Goal: Transaction & Acquisition: Purchase product/service

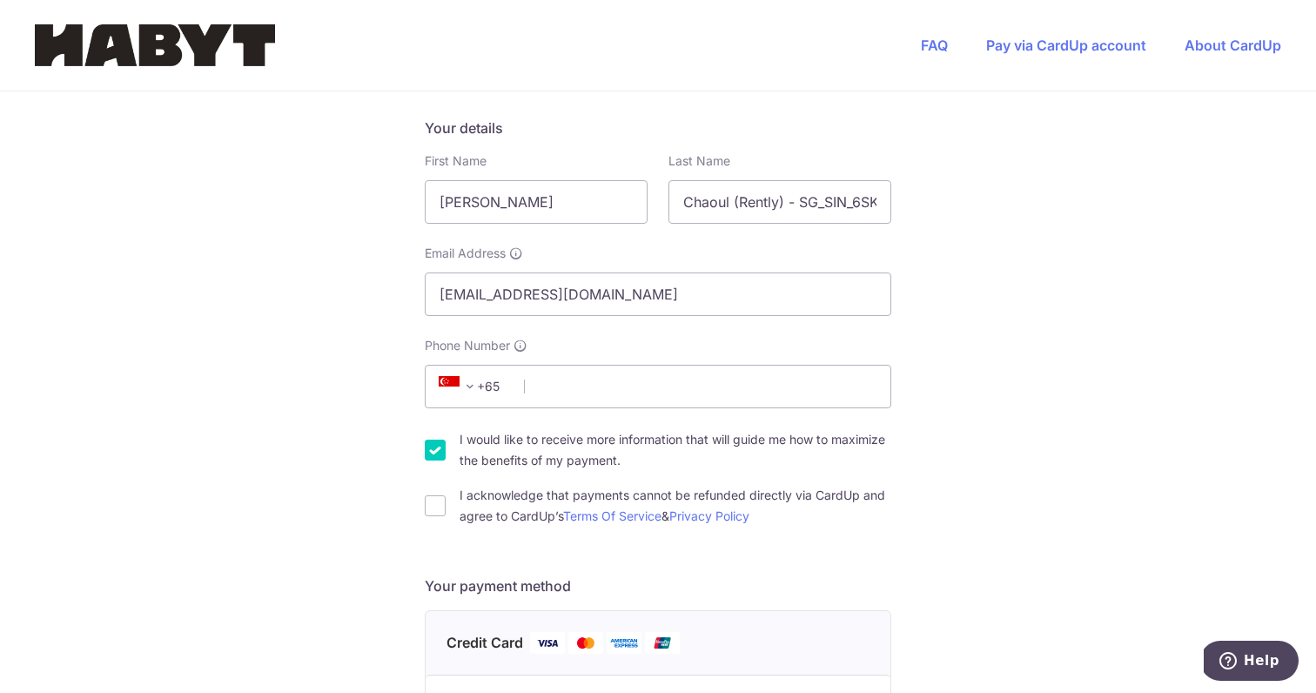
scroll to position [251, 0]
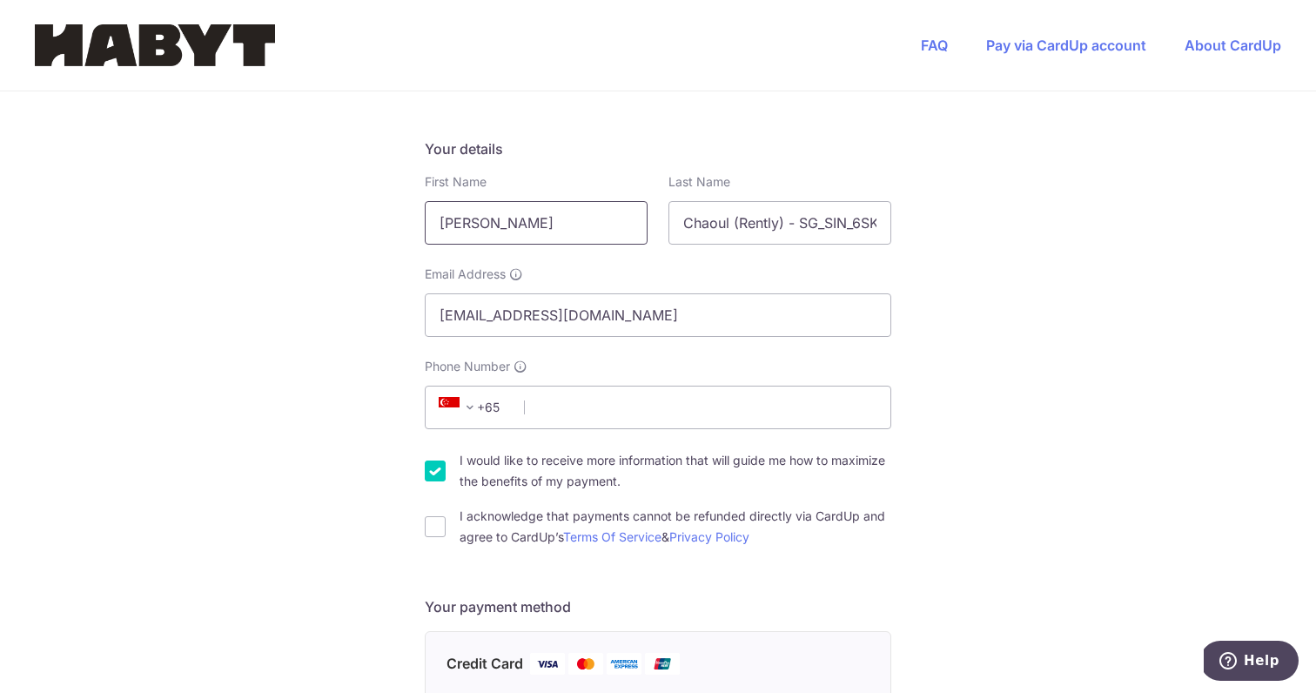
click at [491, 216] on input "[PERSON_NAME]" at bounding box center [536, 223] width 223 height 44
type input "Nour"
drag, startPoint x: 730, startPoint y: 223, endPoint x: 673, endPoint y: 217, distance: 57.8
type input "Merhi (Rently) - SG_SIN_6SK-B_06-03"
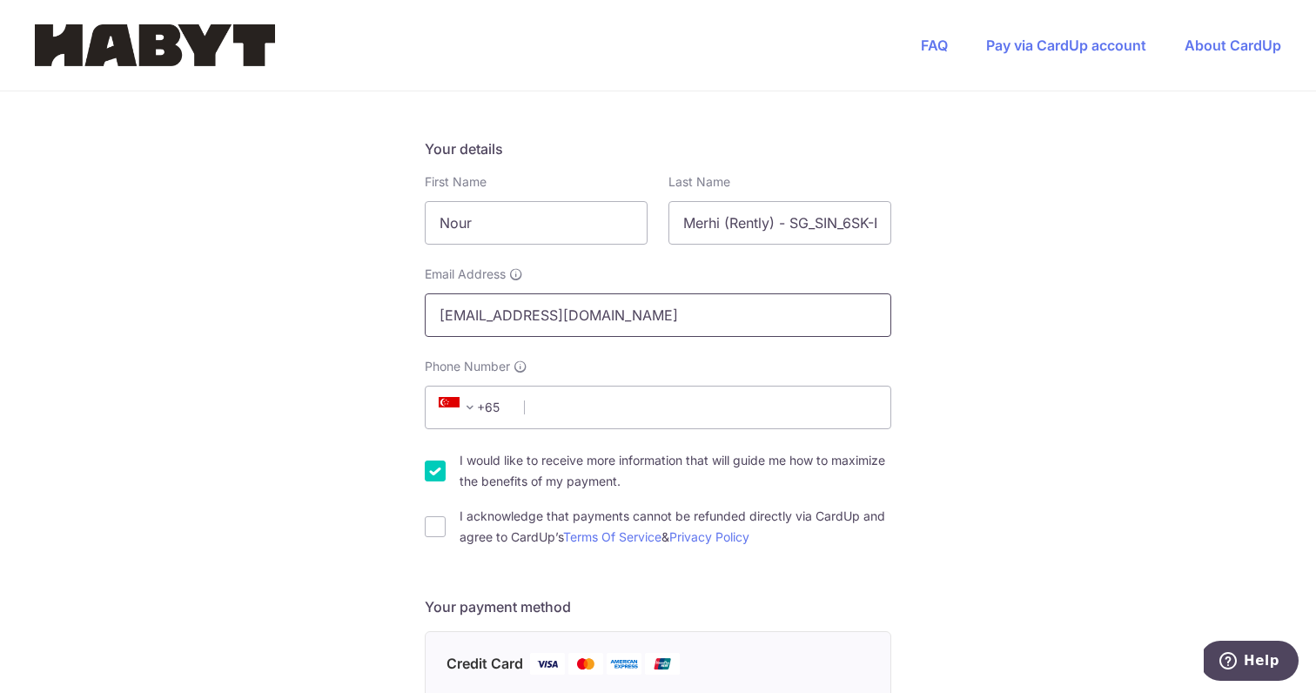
drag, startPoint x: 527, startPoint y: 314, endPoint x: 359, endPoint y: 312, distance: 168.9
type input "[EMAIL_ADDRESS][DOMAIN_NAME]"
type input "90845035"
click at [433, 527] on input "I acknowledge that payments cannot be refunded directly via CardUp and agree to…" at bounding box center [435, 526] width 21 height 21
checkbox input "true"
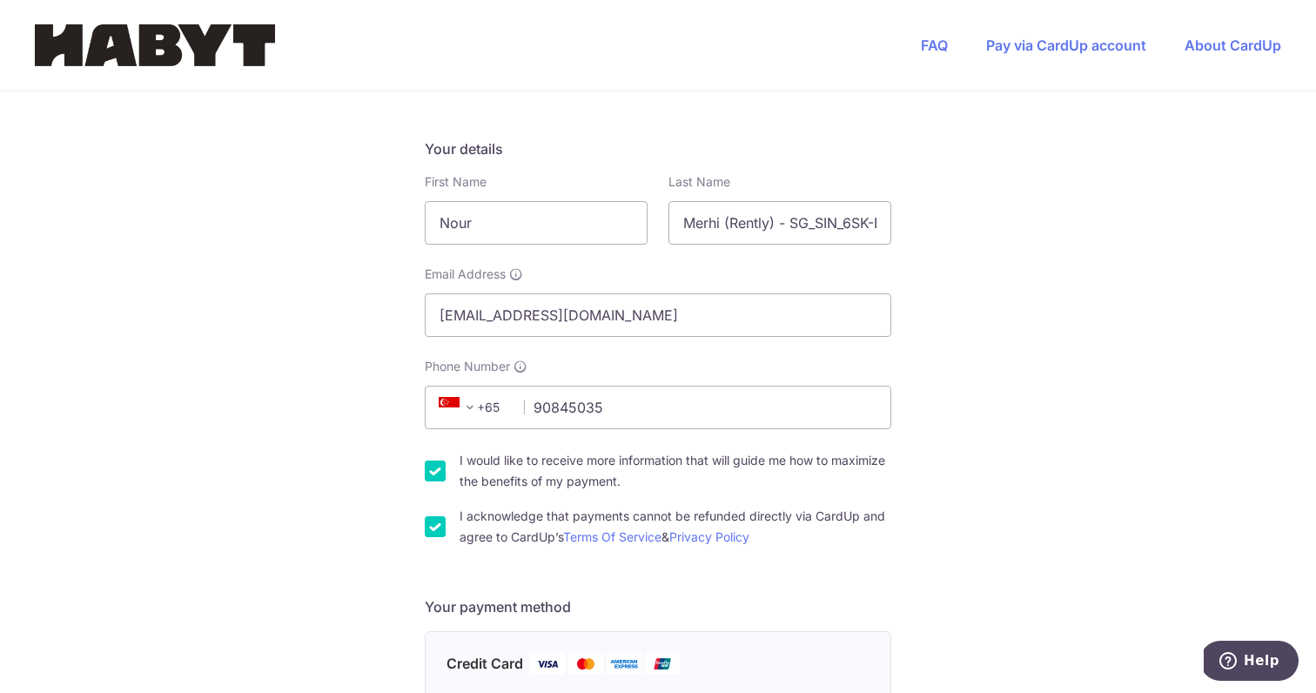
click at [440, 474] on input "I would like to receive more information that will guide me how to maximize the…" at bounding box center [435, 470] width 21 height 21
checkbox input "false"
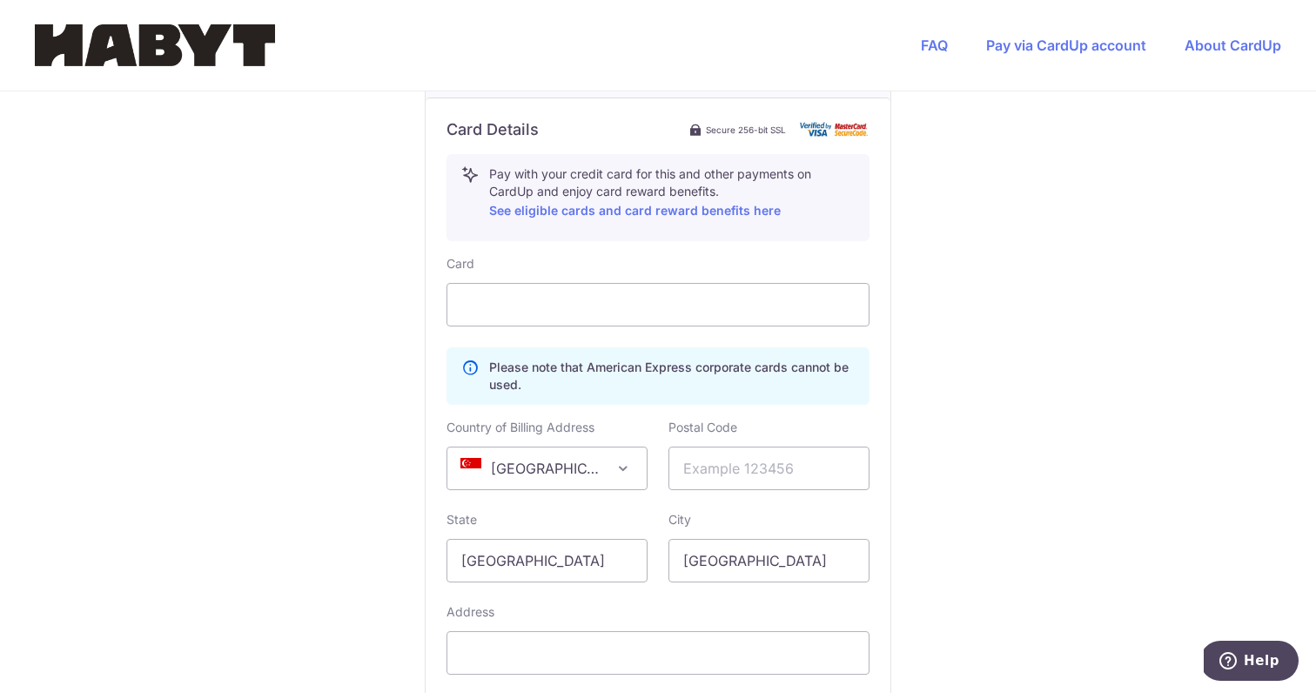
scroll to position [853, 0]
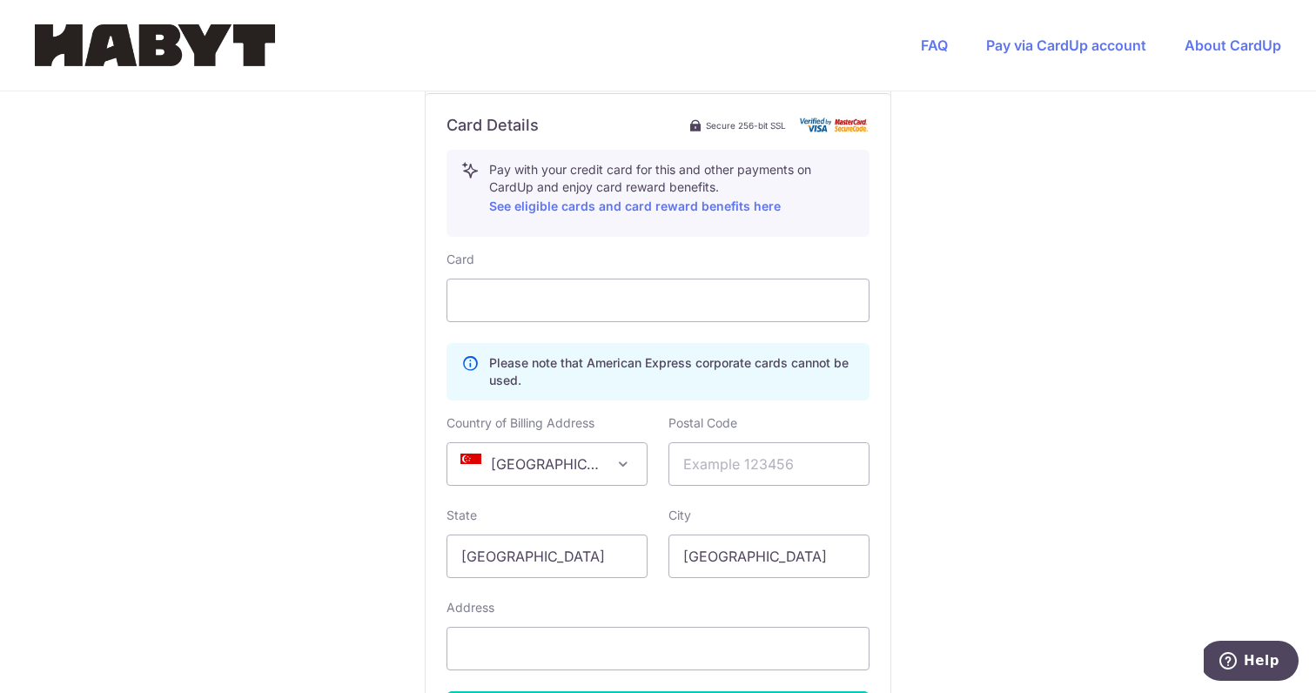
click at [626, 469] on span at bounding box center [623, 463] width 21 height 21
select select "FR"
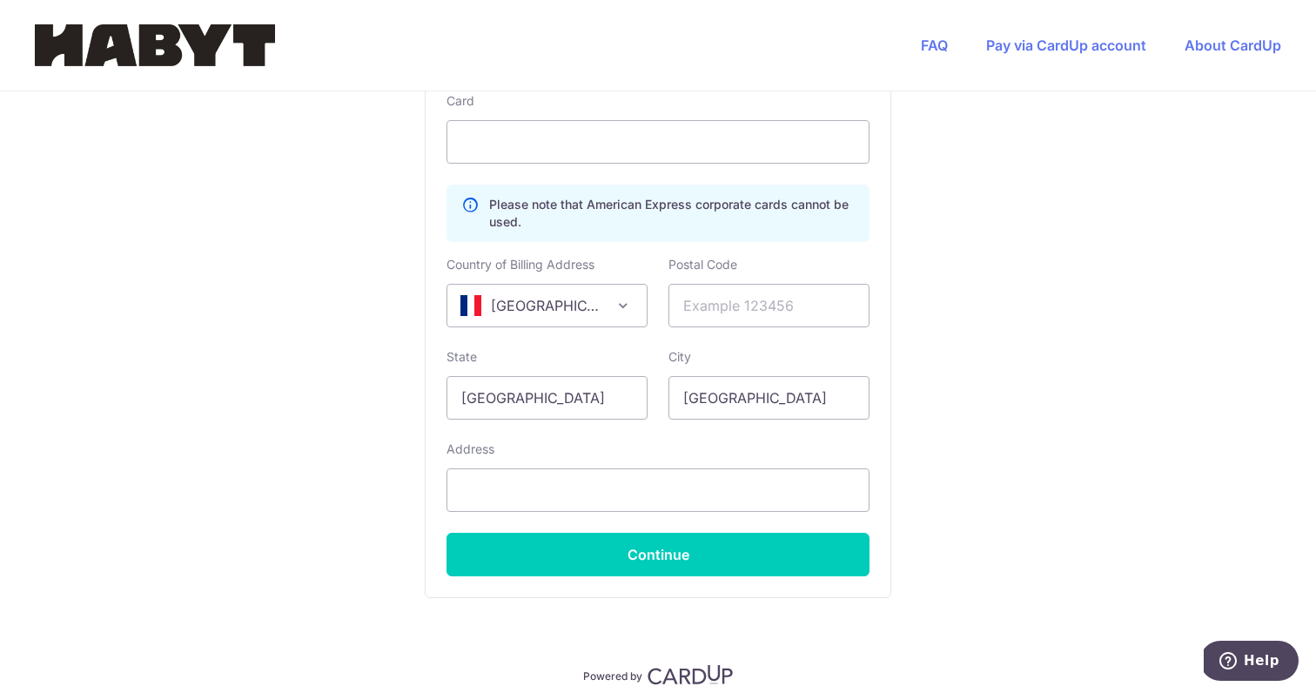
scroll to position [1034, 0]
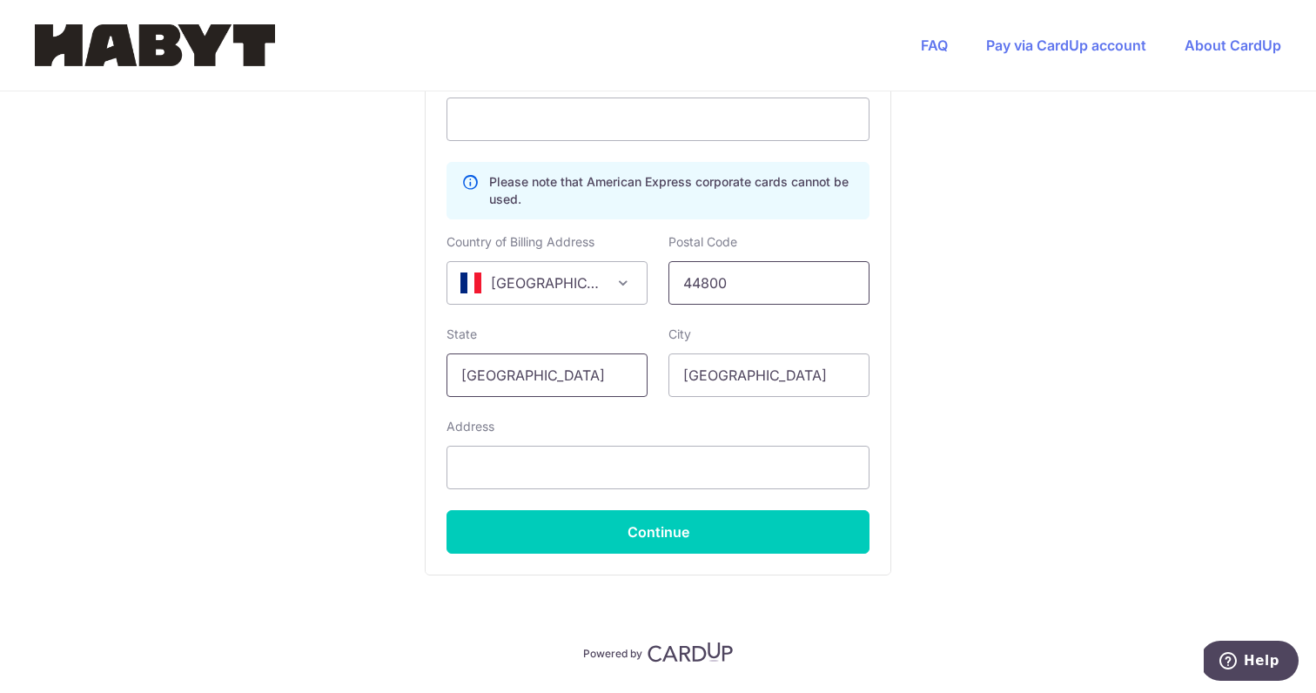
type input "44800"
click at [545, 377] on input "[GEOGRAPHIC_DATA]" at bounding box center [547, 375] width 201 height 44
type input "Saint Herblain"
type input "[GEOGRAPHIC_DATA]"
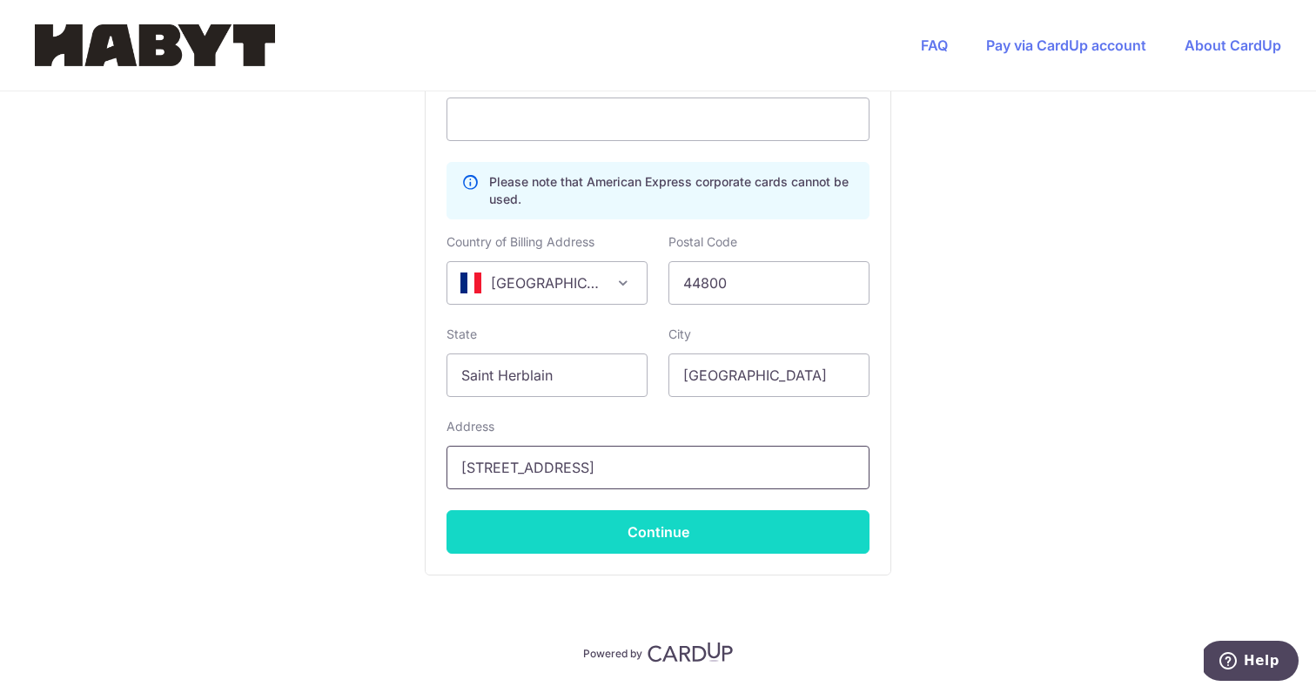
type input "[STREET_ADDRESS]"
click at [660, 526] on button "Continue" at bounding box center [658, 532] width 423 height 44
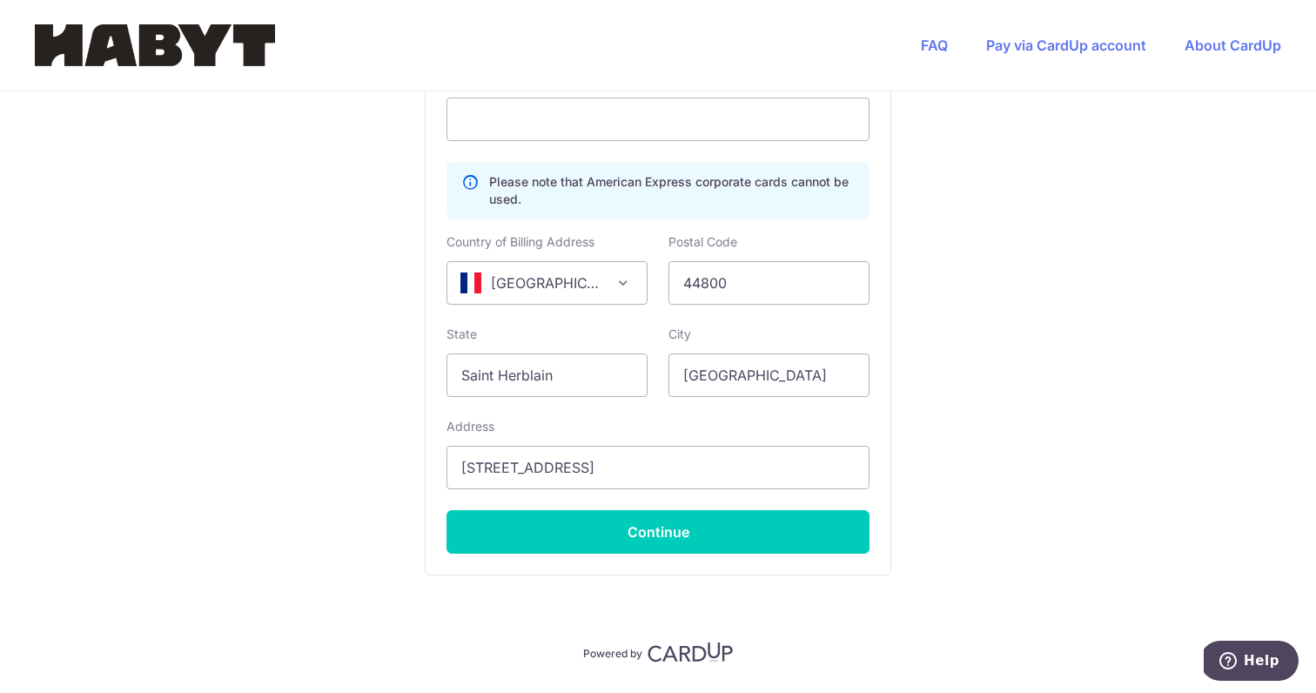
type input "**** 5022"
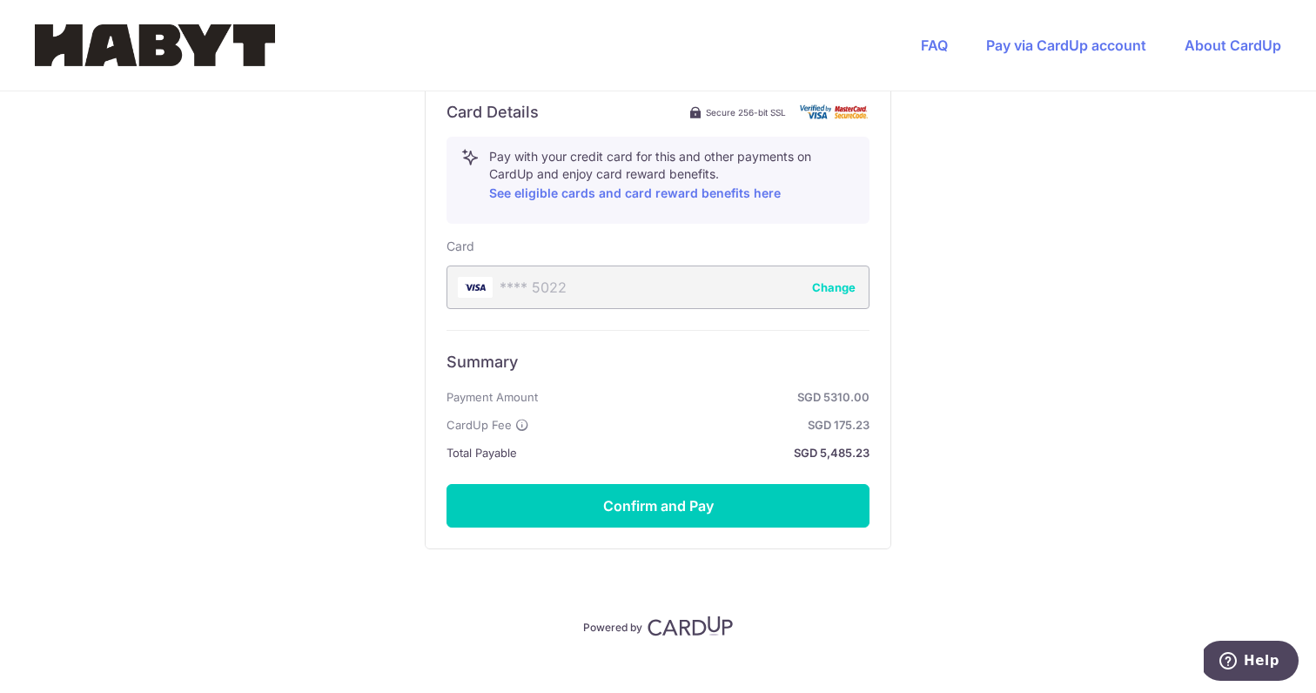
scroll to position [870, 0]
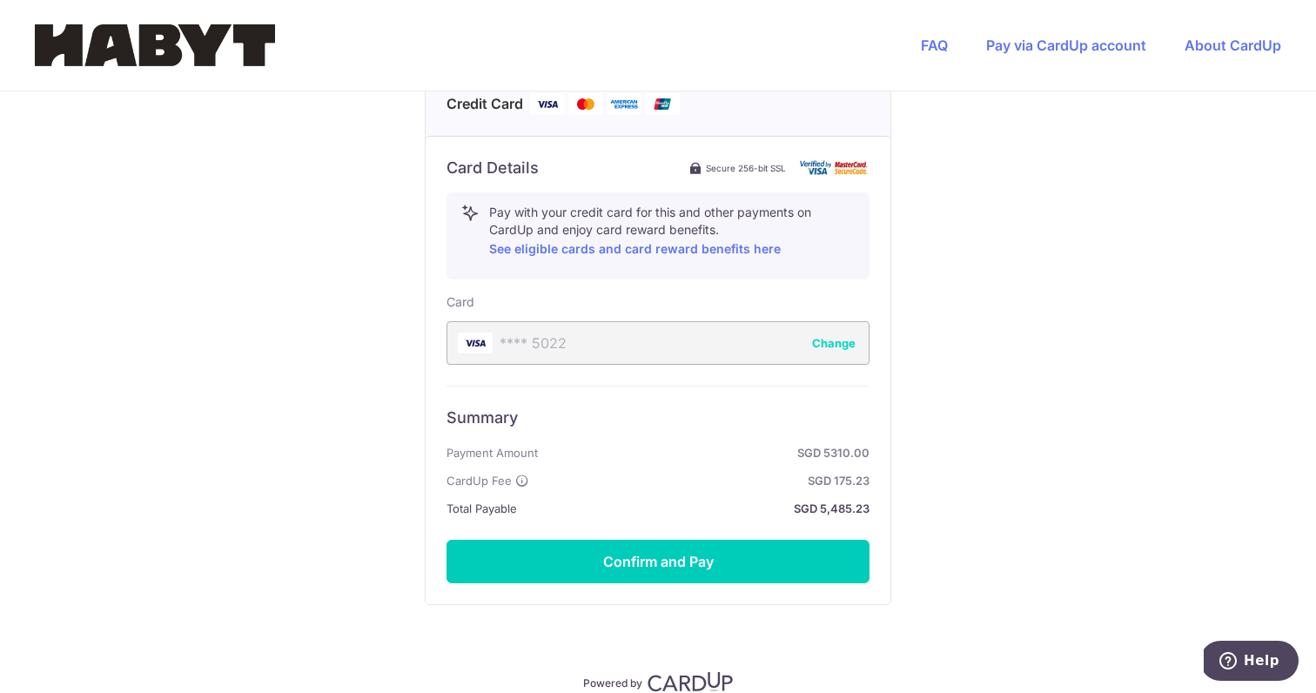
scroll to position [809, 0]
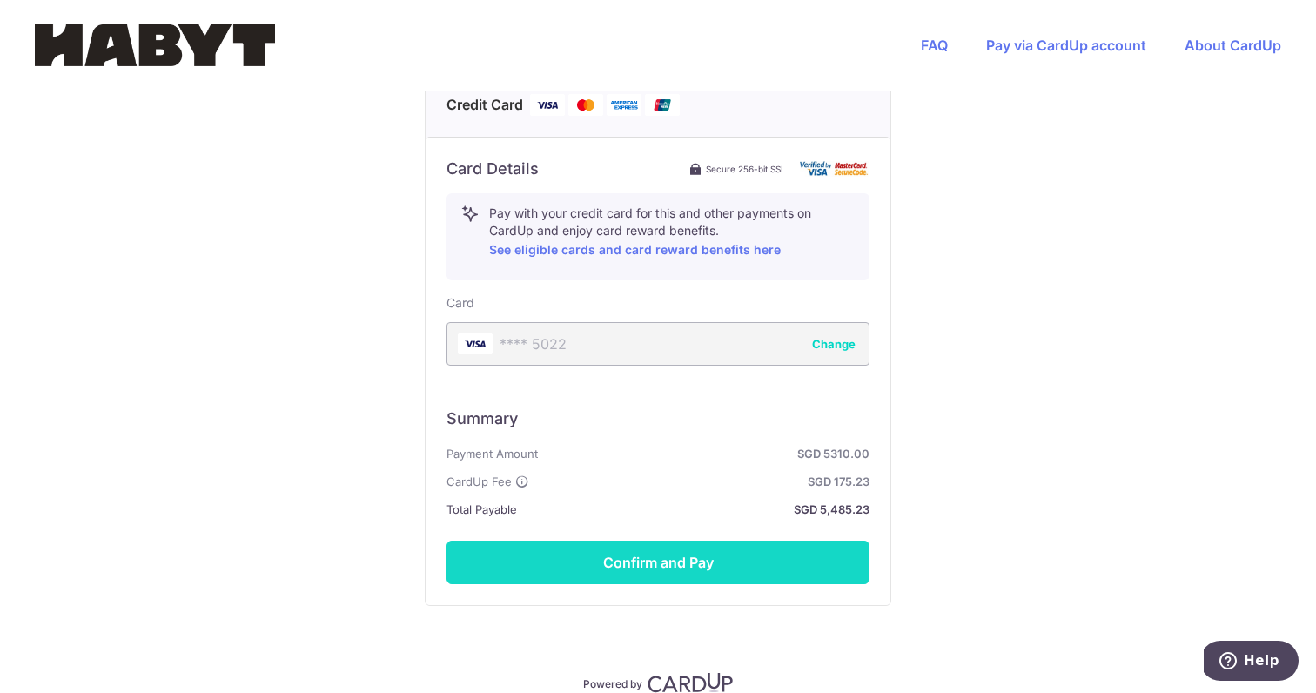
click at [678, 567] on button "Confirm and Pay" at bounding box center [658, 563] width 423 height 44
